Goal: Task Accomplishment & Management: Manage account settings

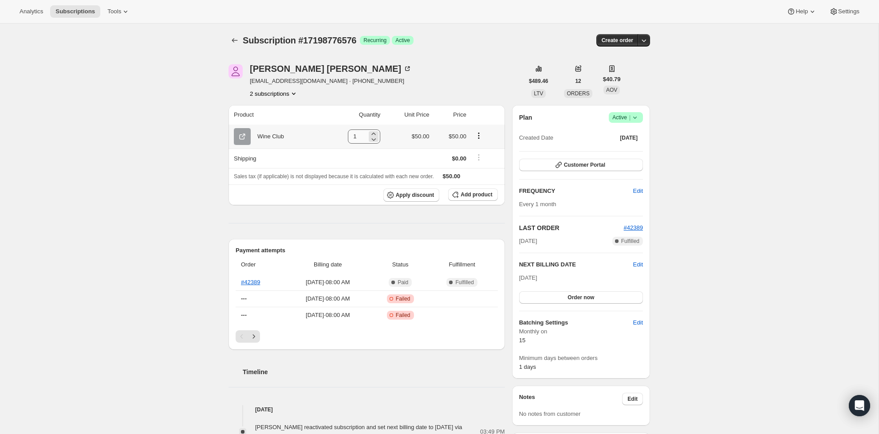
scroll to position [0, 0]
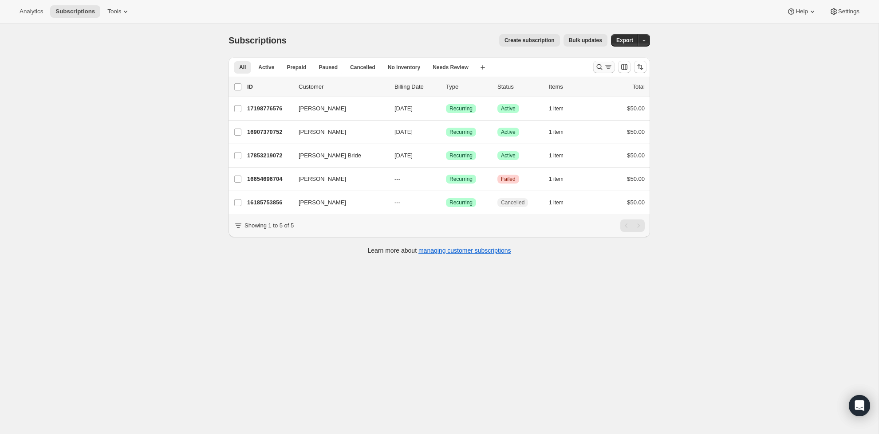
click at [604, 66] on icon "Search and filter results" at bounding box center [608, 67] width 9 height 9
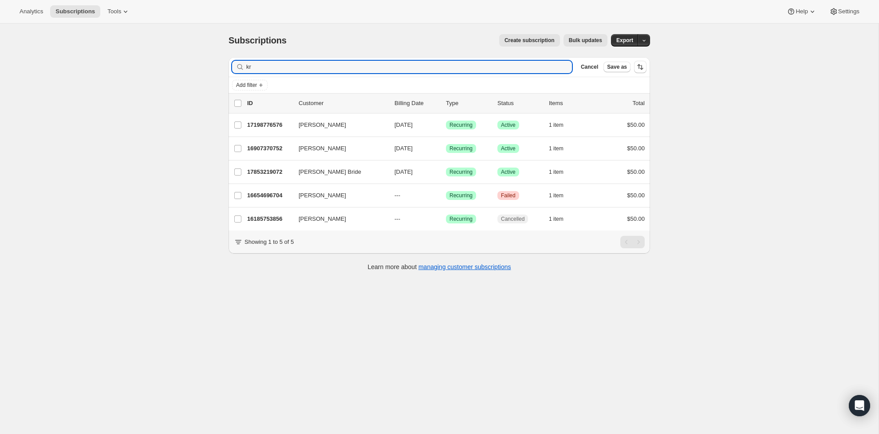
type input "k"
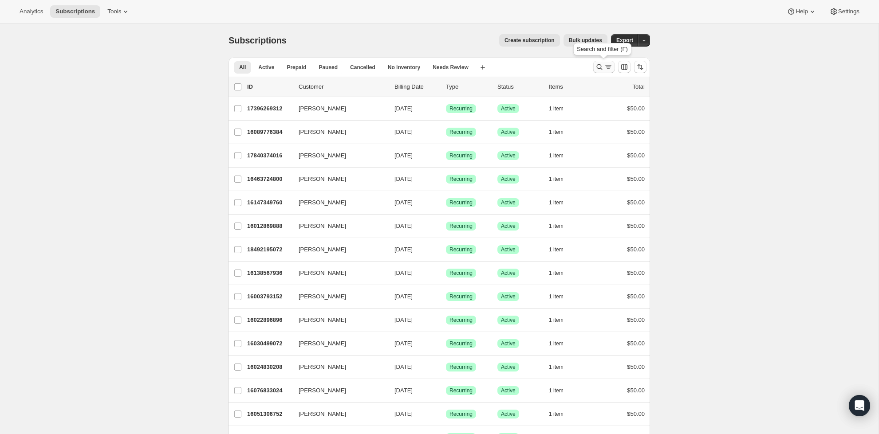
click at [596, 67] on icon "Search and filter results" at bounding box center [599, 67] width 9 height 9
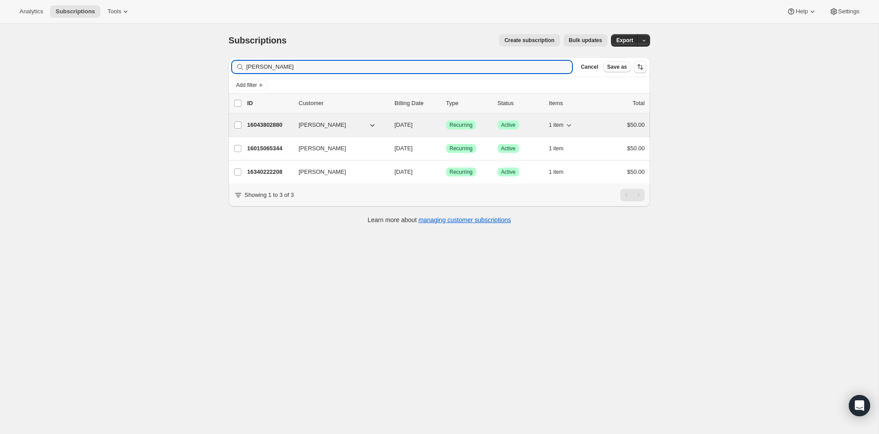
type input "Aidan"
click at [266, 126] on p "16043802880" at bounding box center [269, 125] width 44 height 9
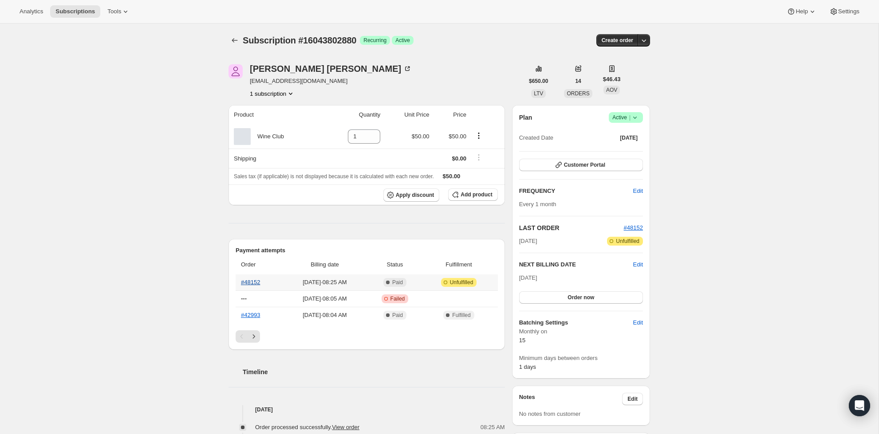
click at [252, 281] on link "#48152" at bounding box center [250, 282] width 19 height 7
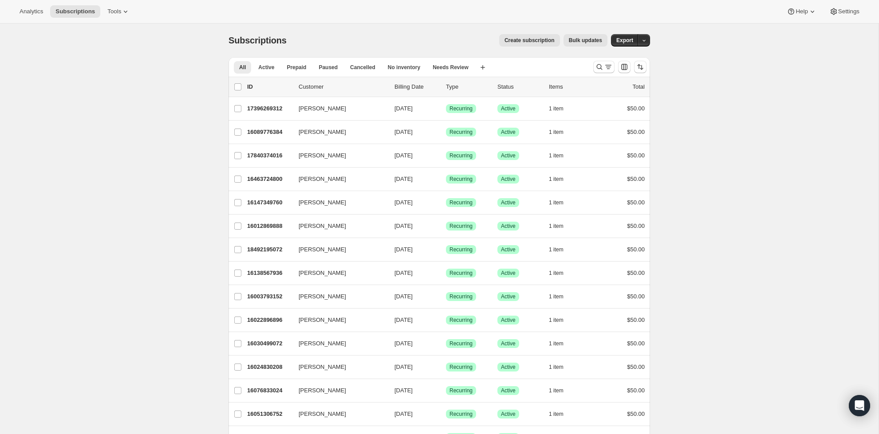
scroll to position [2, 0]
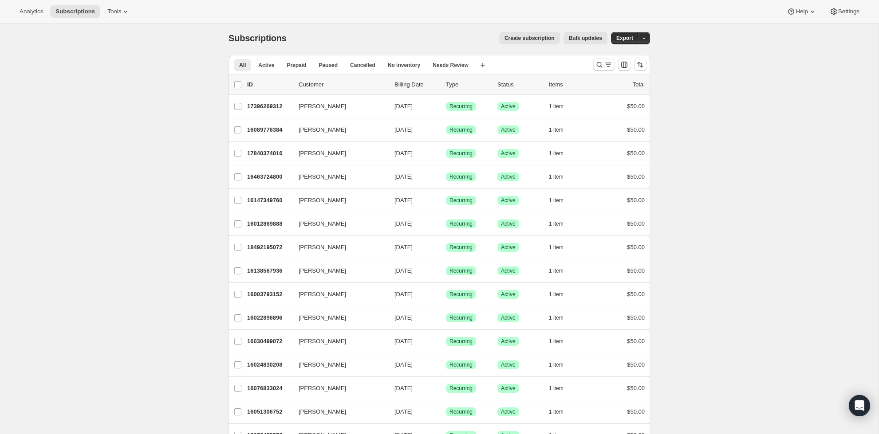
click at [591, 61] on div at bounding box center [620, 65] width 60 height 18
click at [592, 64] on div at bounding box center [620, 65] width 60 height 18
click at [594, 66] on button "Search and filter results" at bounding box center [603, 65] width 21 height 12
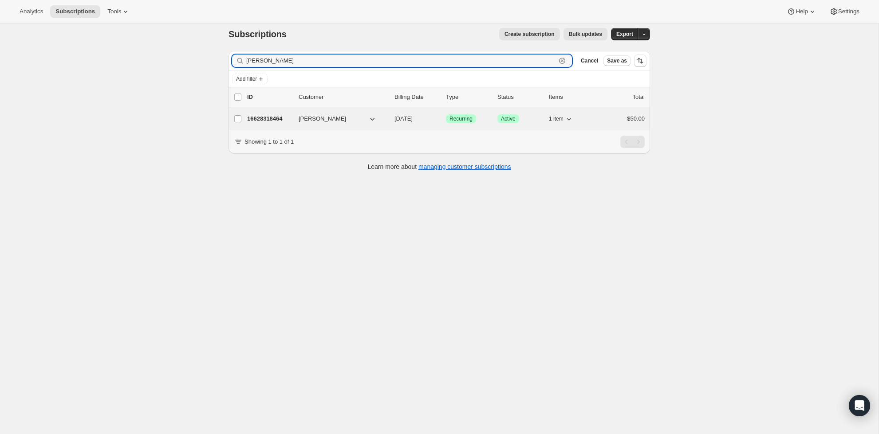
type input "Chloe z"
click at [262, 118] on p "16628318464" at bounding box center [269, 118] width 44 height 9
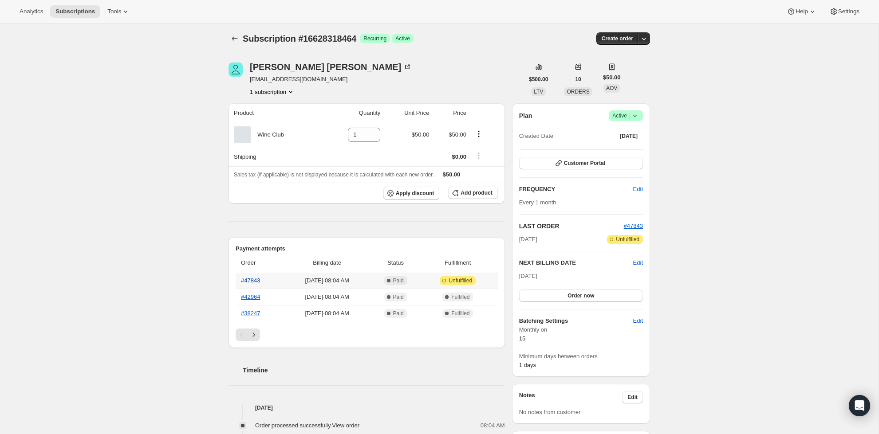
scroll to position [1, 0]
click at [258, 283] on link "#47843" at bounding box center [250, 281] width 19 height 7
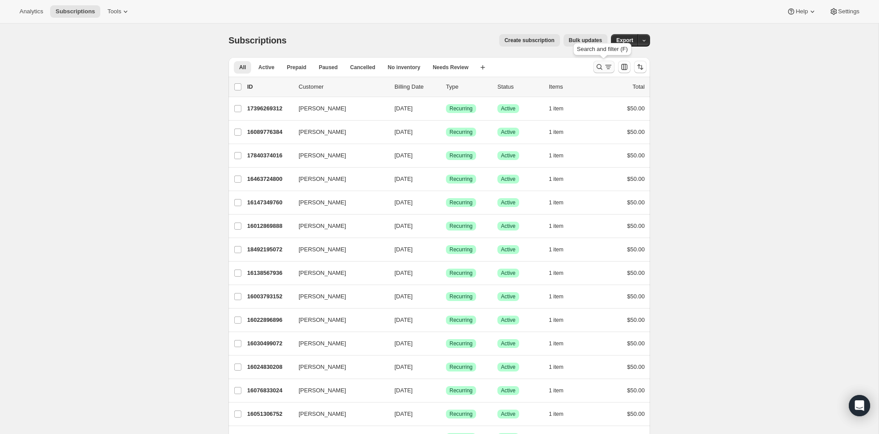
click at [607, 66] on icon "Search and filter results" at bounding box center [608, 67] width 9 height 9
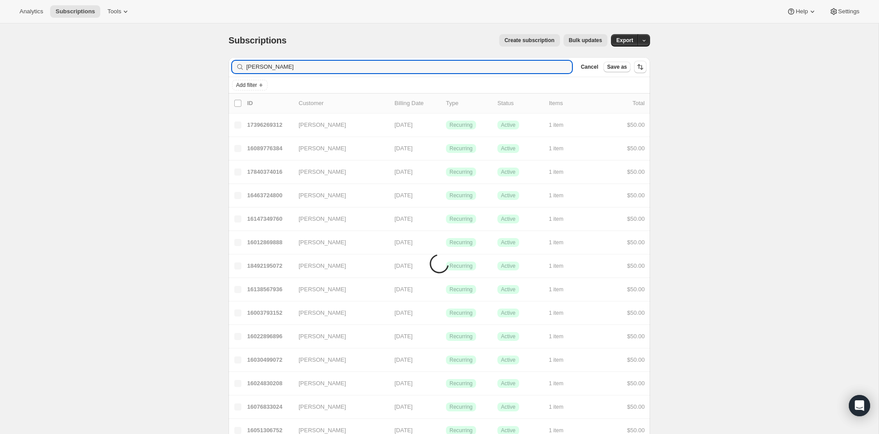
scroll to position [2, 0]
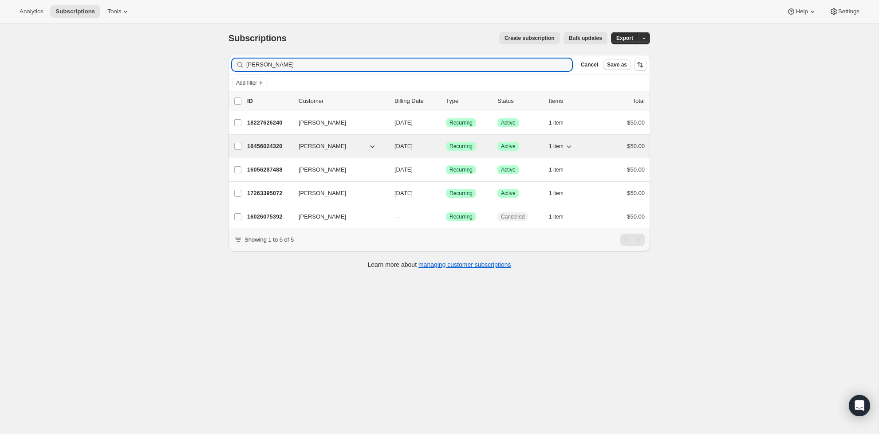
type input "smith"
click at [271, 148] on p "16456024320" at bounding box center [269, 146] width 44 height 9
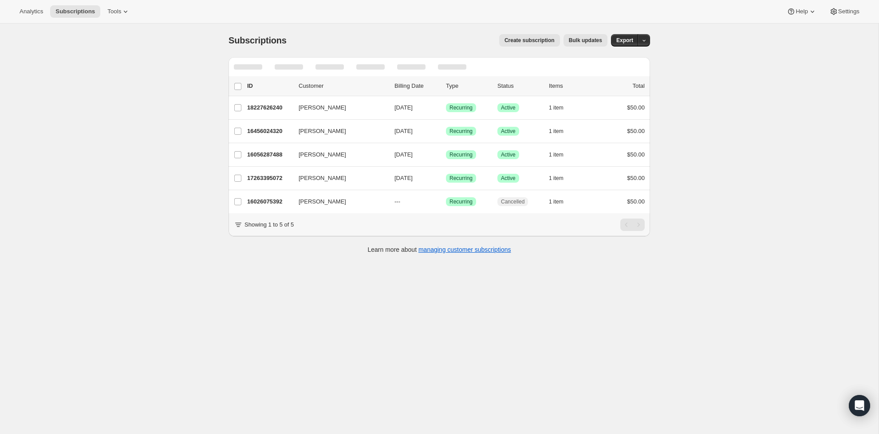
scroll to position [2, 0]
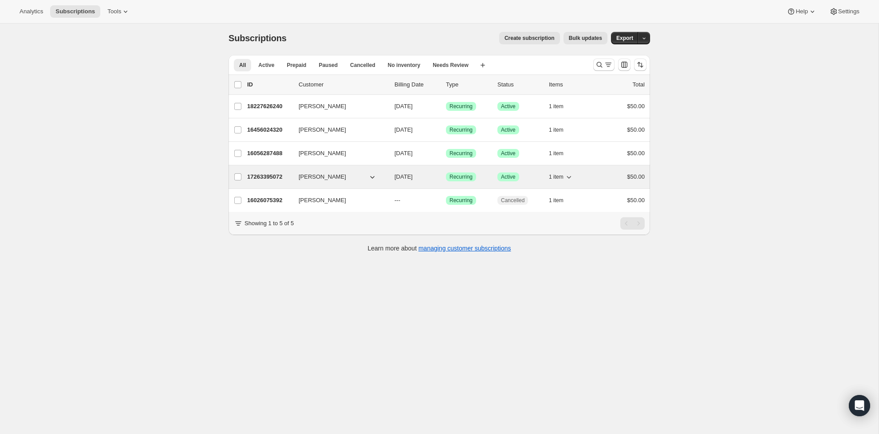
click at [264, 173] on p "17263395072" at bounding box center [269, 177] width 44 height 9
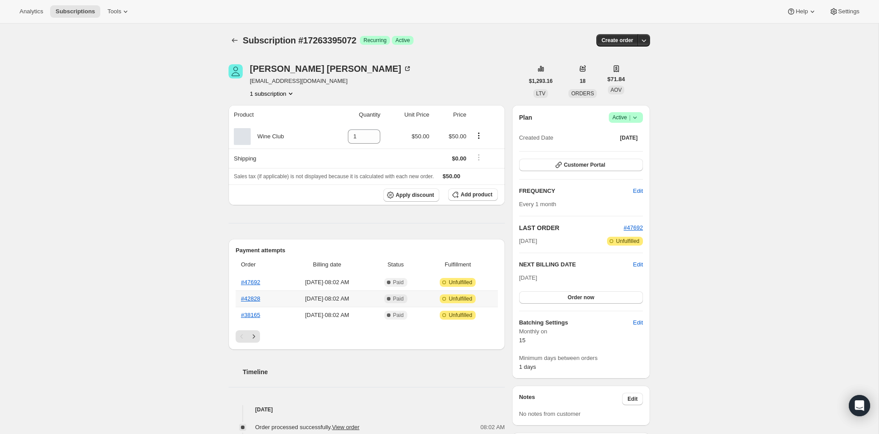
click at [275, 306] on th "#42828" at bounding box center [260, 299] width 48 height 16
click at [255, 336] on icon "Next" at bounding box center [253, 336] width 9 height 9
click at [260, 282] on link "#33692" at bounding box center [250, 282] width 19 height 7
click at [238, 341] on icon "Previous" at bounding box center [241, 336] width 9 height 9
click at [252, 315] on link "#38165" at bounding box center [250, 315] width 19 height 7
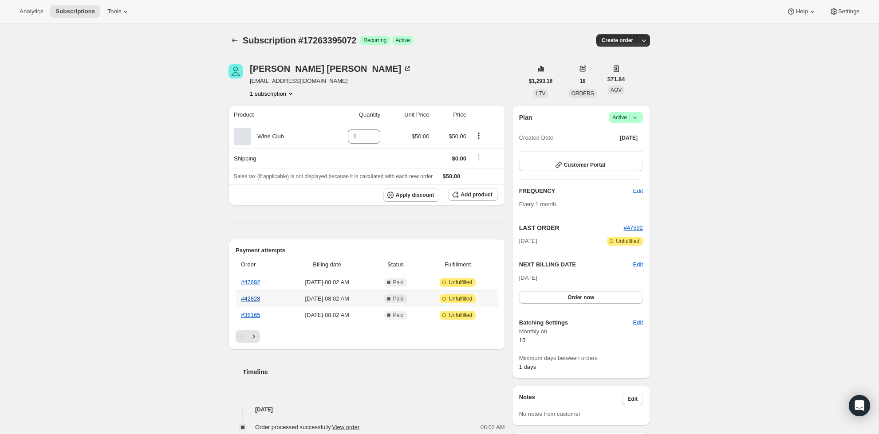
click at [254, 301] on link "#42828" at bounding box center [250, 298] width 19 height 7
click at [254, 287] on th "#47692" at bounding box center [260, 283] width 48 height 16
click at [254, 284] on link "#47692" at bounding box center [250, 282] width 19 height 7
drag, startPoint x: 757, startPoint y: 89, endPoint x: 496, endPoint y: 87, distance: 260.8
click at [617, 85] on div "Subscription #17263395072. This page is ready Subscription #17263395072 Success…" at bounding box center [439, 365] width 878 height 683
